Goal: Navigation & Orientation: Find specific page/section

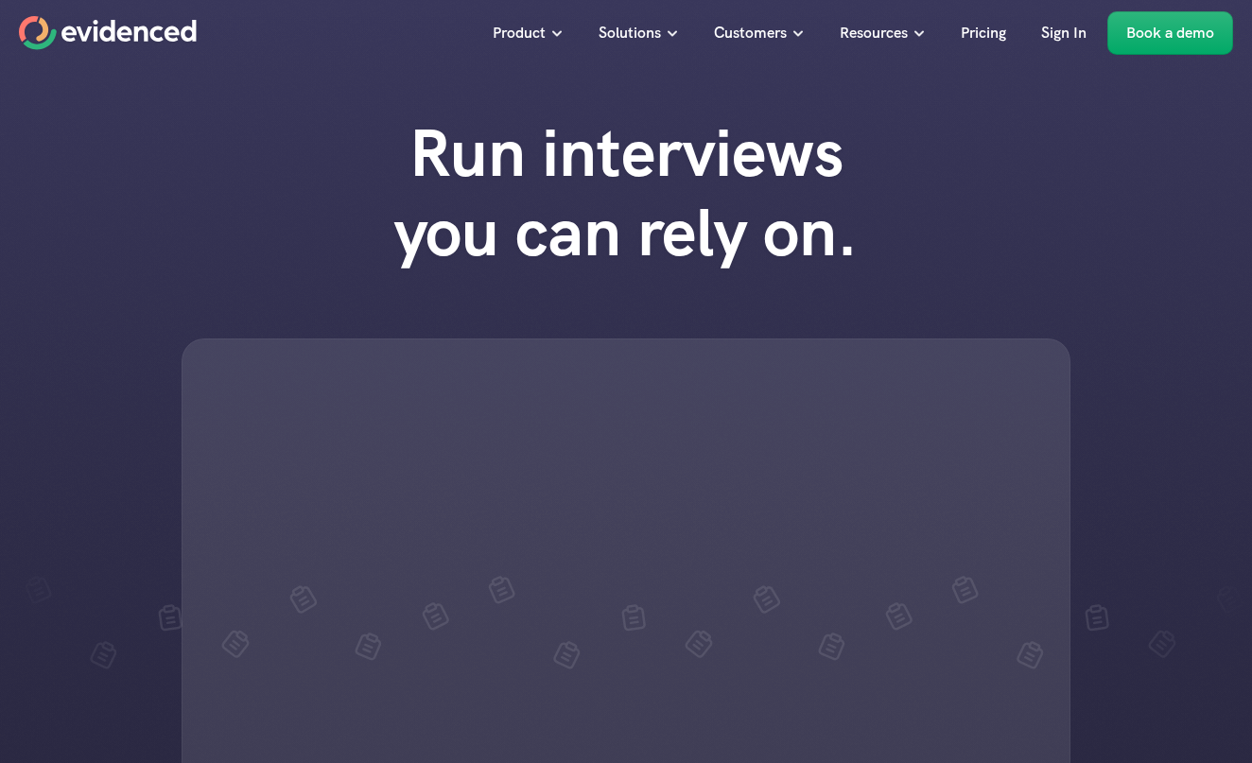
click at [1160, 49] on link "Book a demo" at bounding box center [1170, 32] width 126 height 43
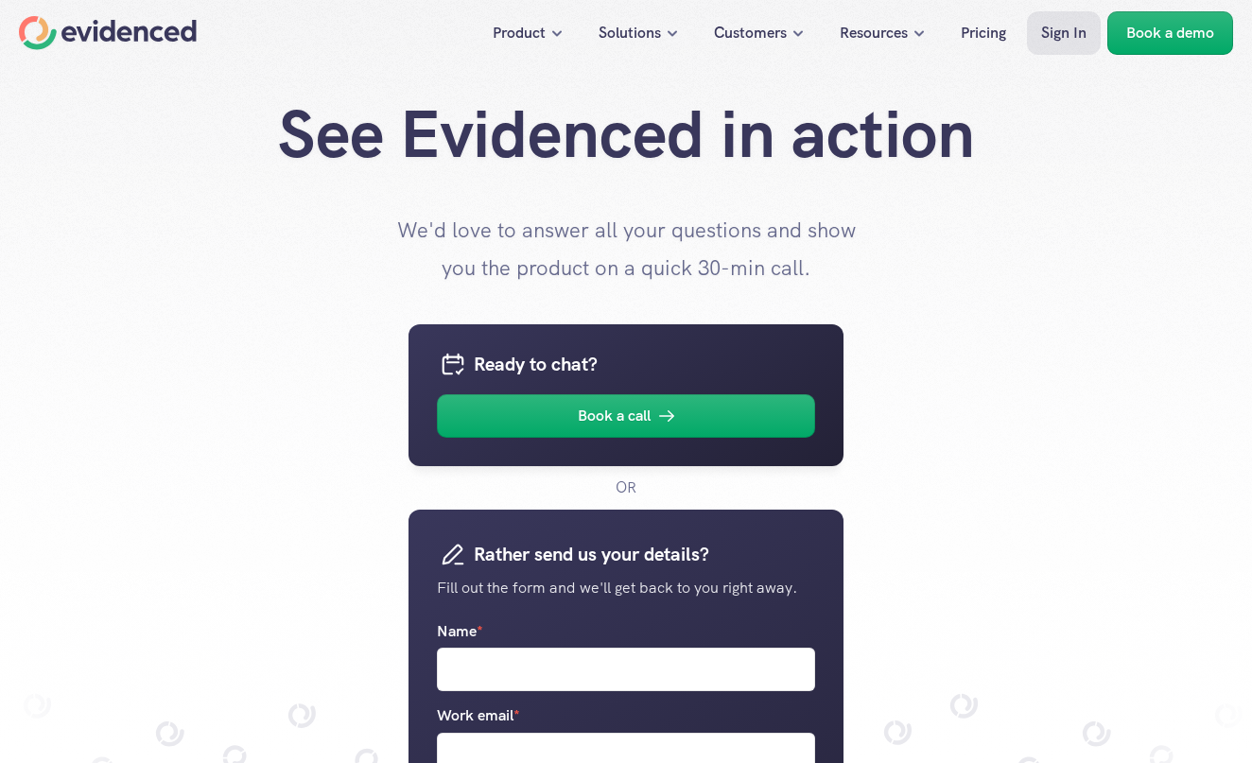
click at [1067, 29] on p "Sign In" at bounding box center [1063, 33] width 45 height 25
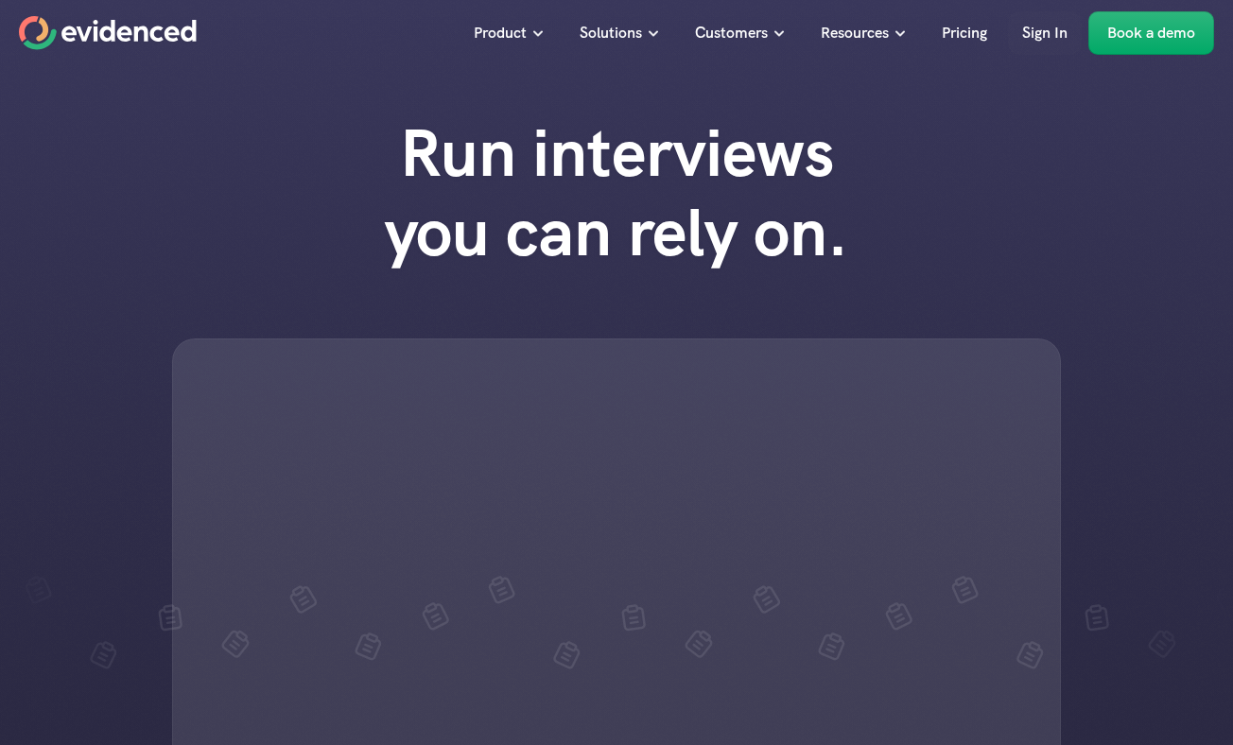
click at [1044, 38] on p "Sign In" at bounding box center [1044, 33] width 45 height 25
click at [1022, 47] on link "Sign In" at bounding box center [1045, 32] width 74 height 43
click at [1052, 25] on p "Sign In" at bounding box center [1044, 33] width 45 height 25
